Goal: Navigation & Orientation: Find specific page/section

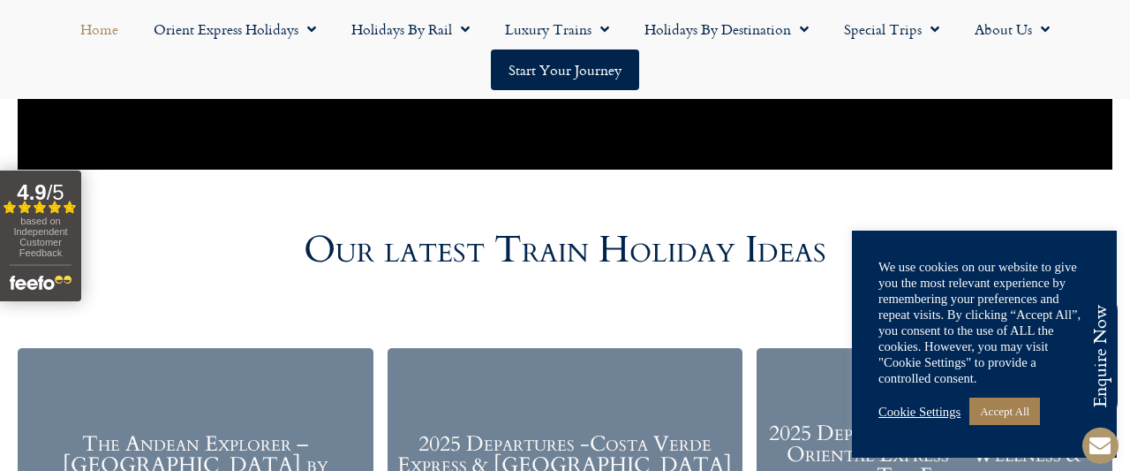
scroll to position [1837, 0]
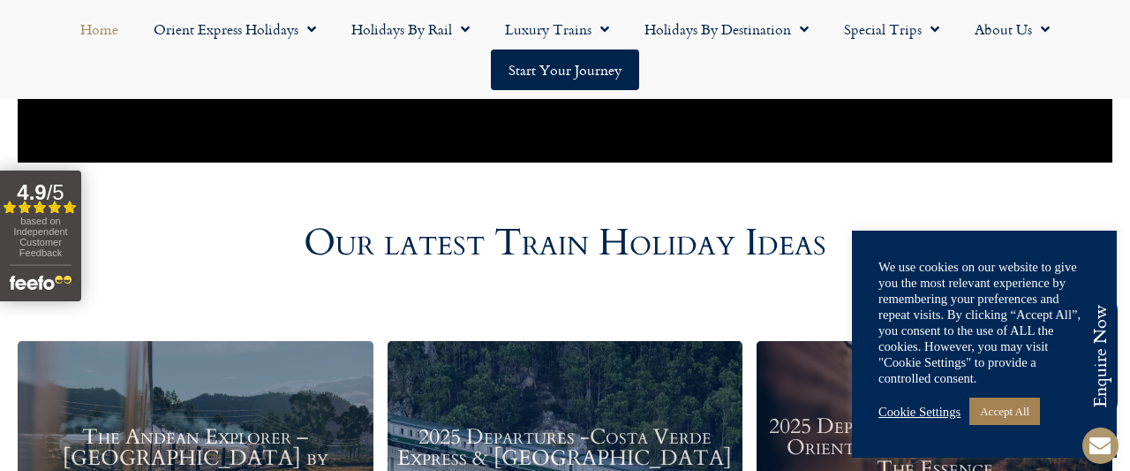
click at [907, 412] on link "Cookie Settings" at bounding box center [920, 412] width 82 height 16
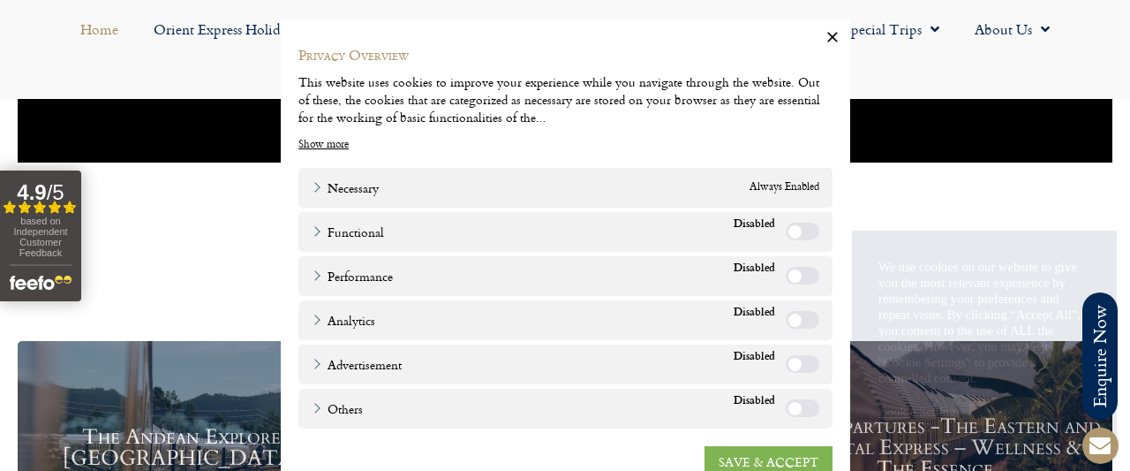
click at [782, 456] on link "SAVE & ACCEPT" at bounding box center [769, 462] width 128 height 32
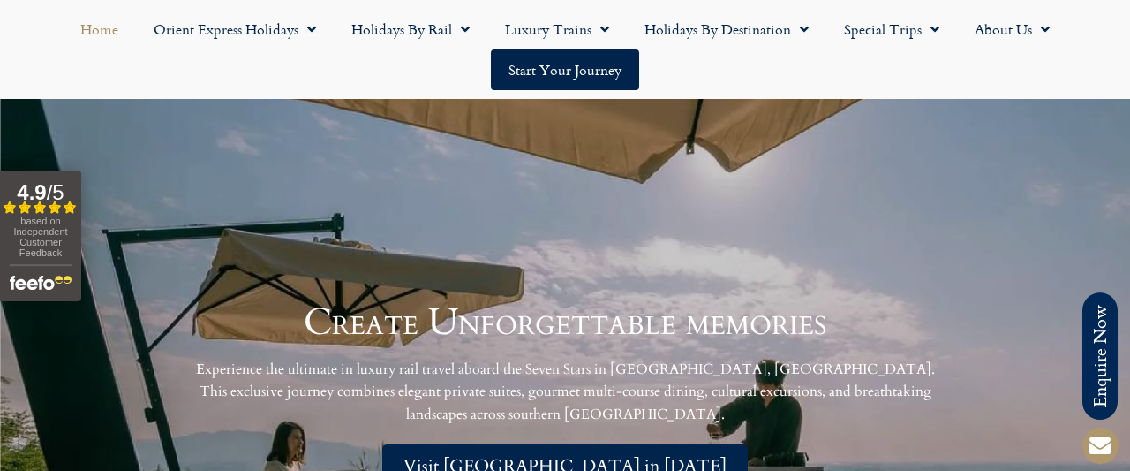
scroll to position [3440, 0]
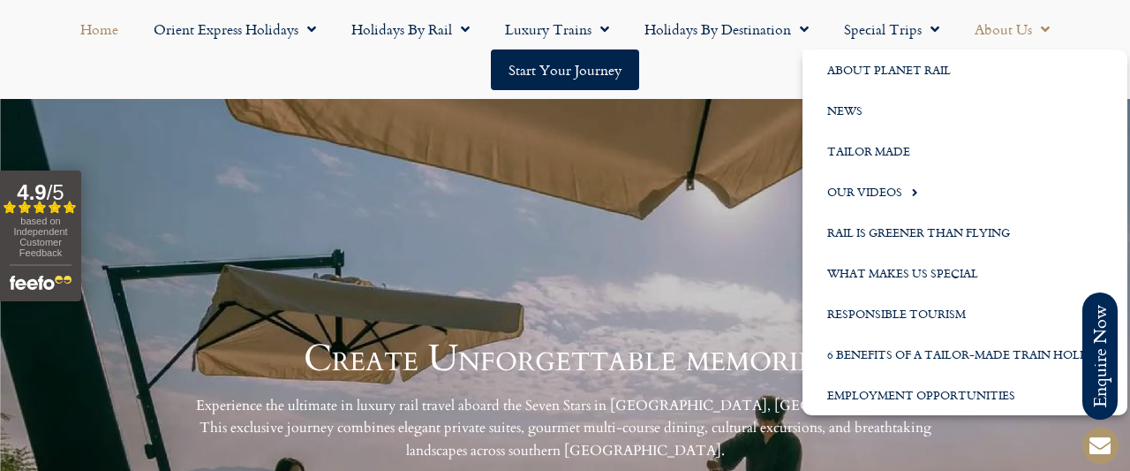
click at [1002, 37] on link "About Us" at bounding box center [1012, 29] width 110 height 41
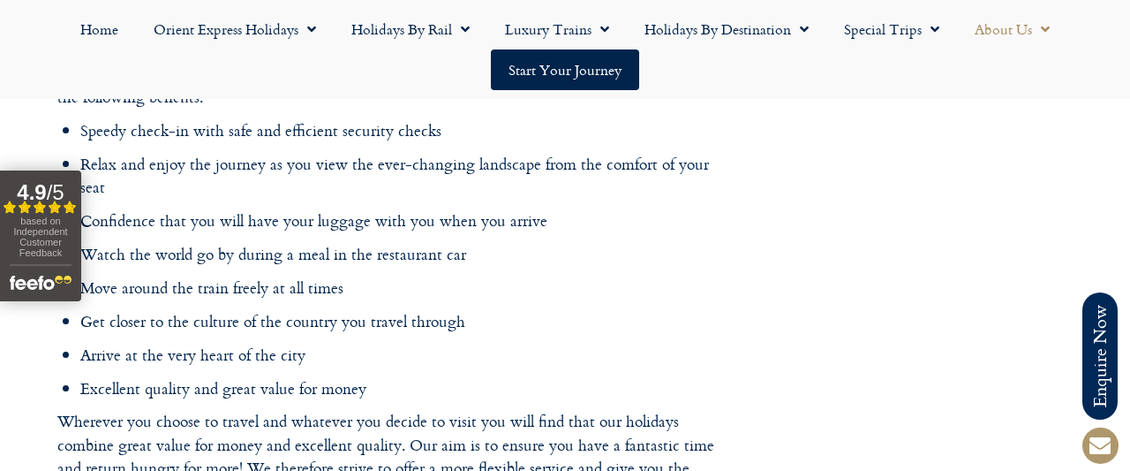
scroll to position [712, 0]
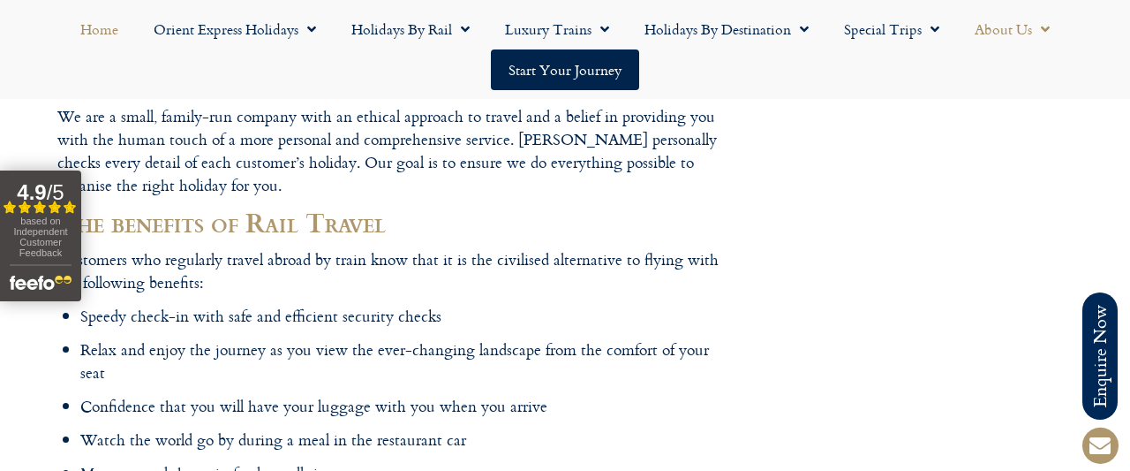
click at [105, 31] on link "Home" at bounding box center [99, 29] width 73 height 41
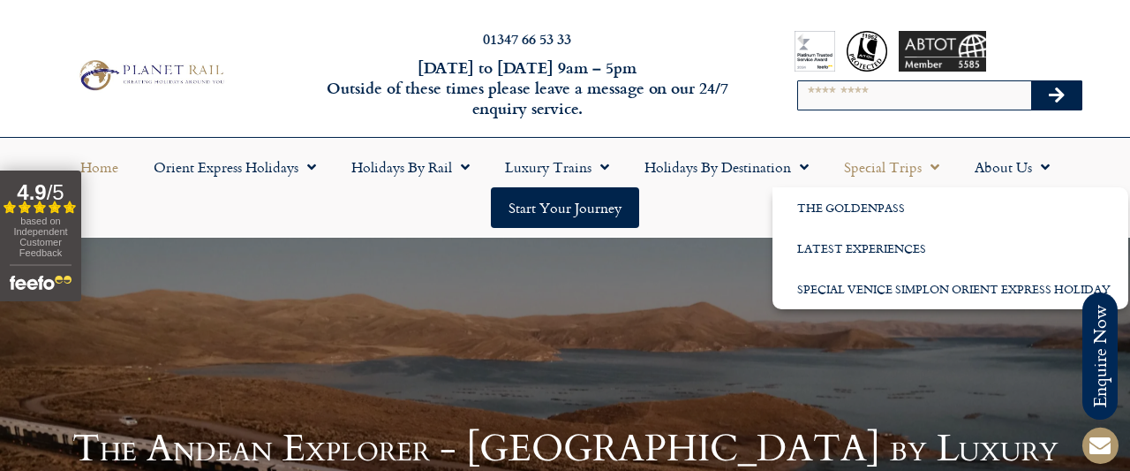
click at [879, 172] on link "Special Trips" at bounding box center [892, 167] width 131 height 41
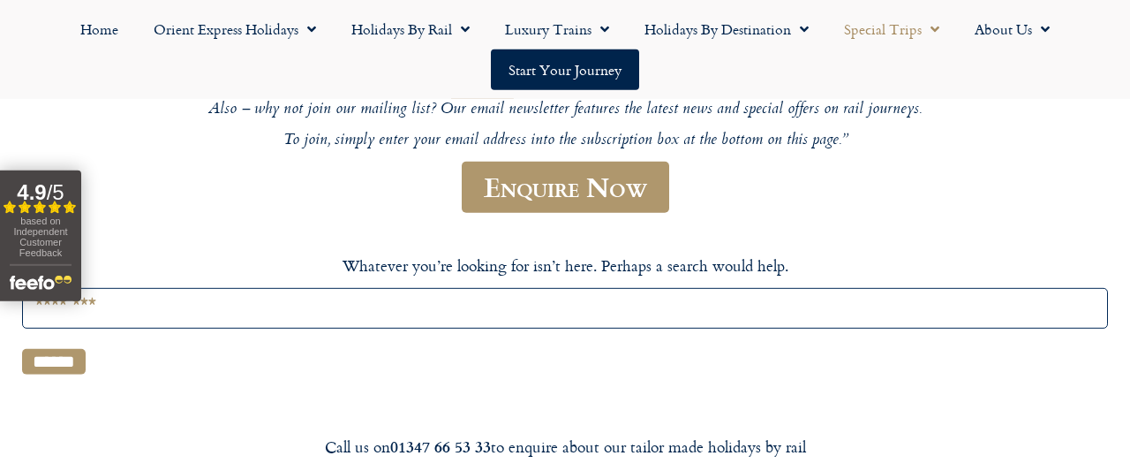
scroll to position [276, 0]
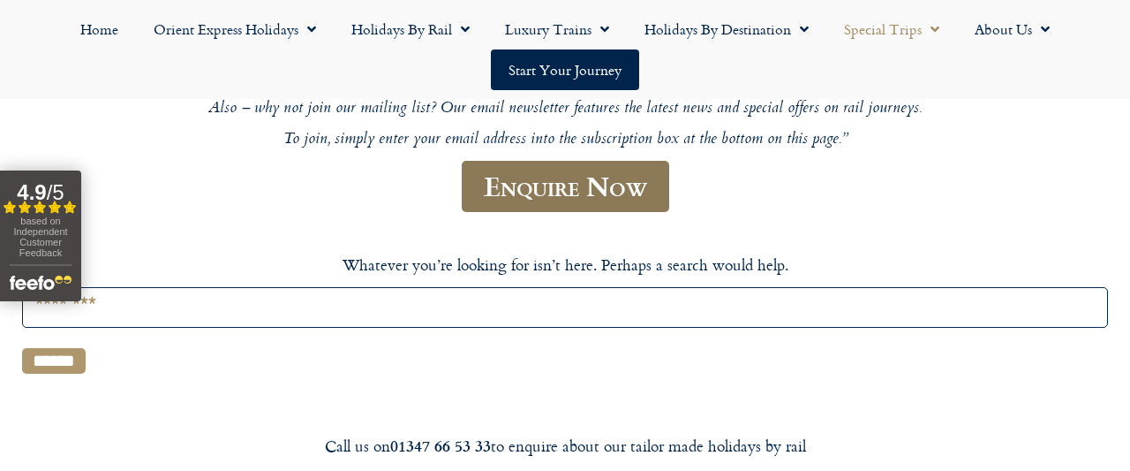
click at [562, 197] on link "Enquire Now" at bounding box center [566, 187] width 208 height 52
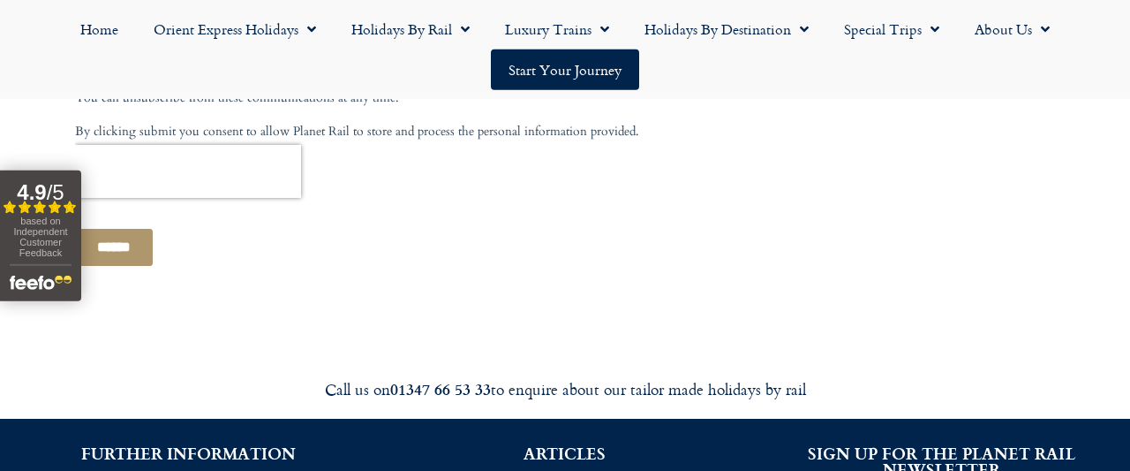
scroll to position [1038, 0]
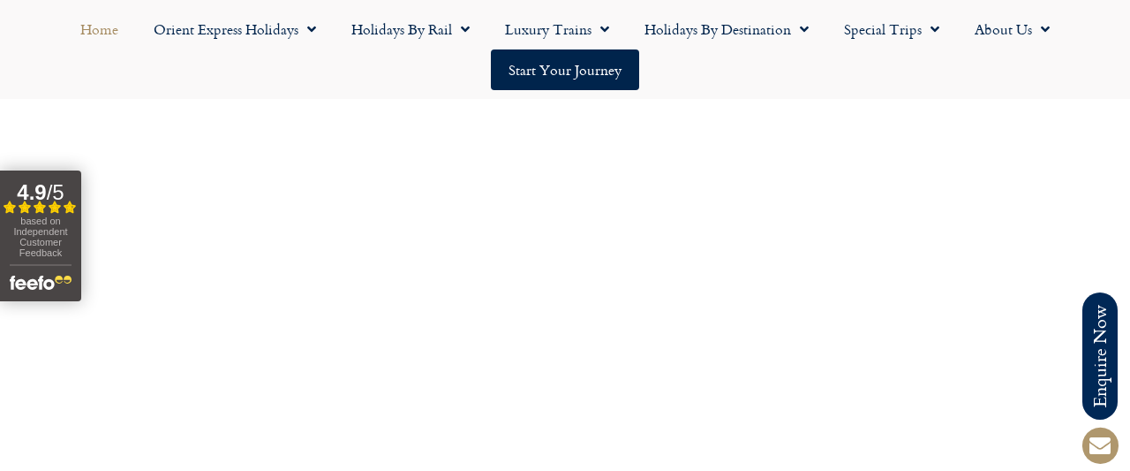
scroll to position [4846, 0]
